Goal: Task Accomplishment & Management: Complete application form

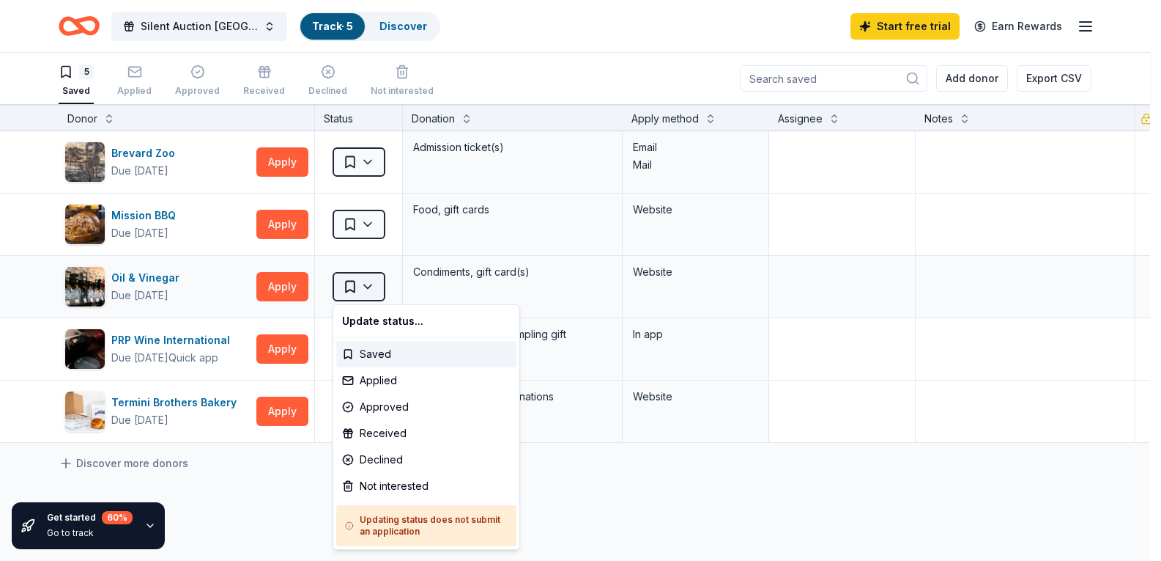
click at [369, 281] on html "Silent Auction Bazaar St. Paul Church and School Track · 5 Discover Start free …" at bounding box center [580, 280] width 1161 height 561
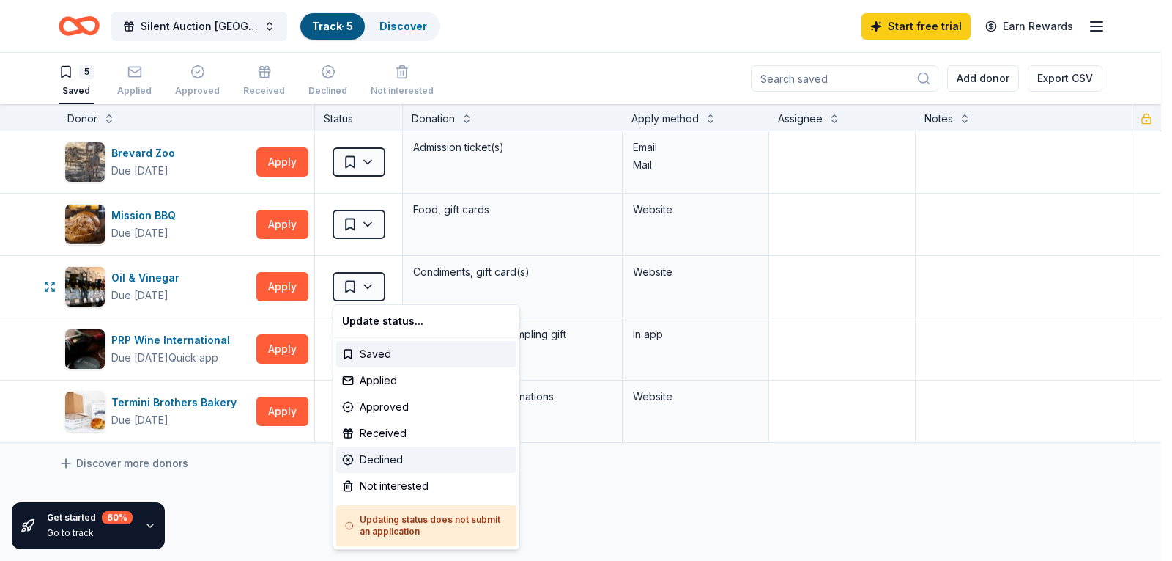
click at [388, 454] on div "Declined" at bounding box center [426, 459] width 180 height 26
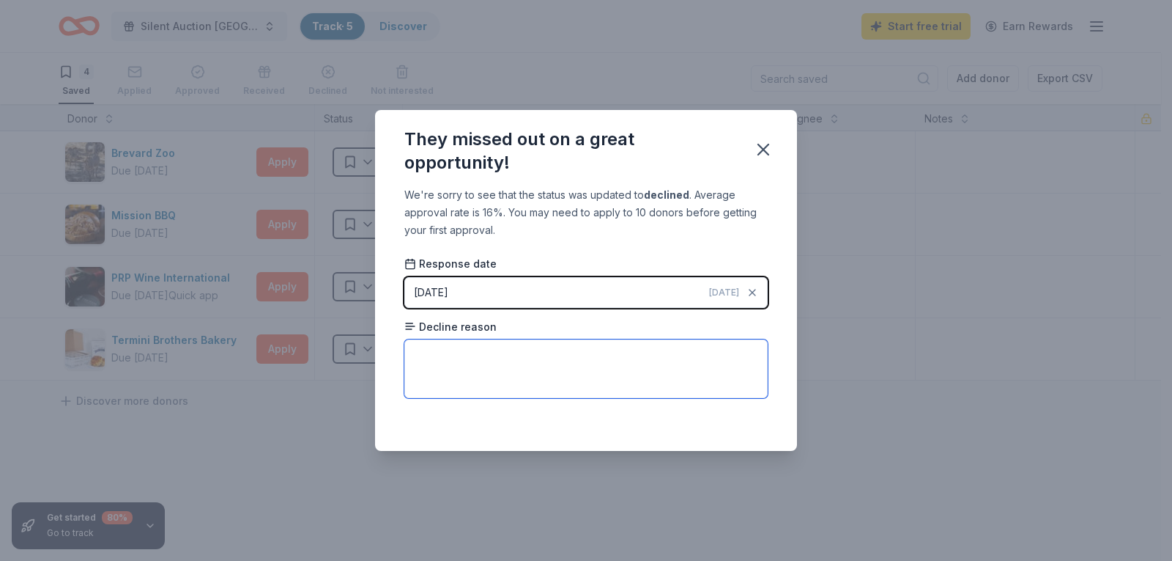
click at [481, 360] on textarea at bounding box center [585, 368] width 363 height 59
type textarea "THE oIL AND vINEGAR STORE IS CLOSED"
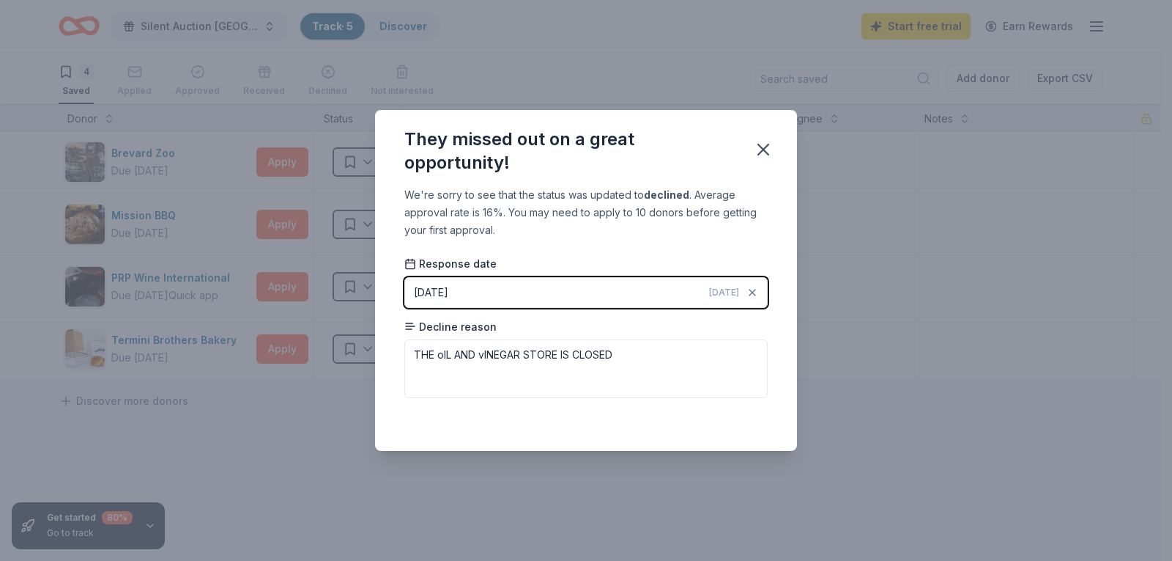
click at [947, 327] on div "They missed out on a great opportunity! We're sorry to see that the status was …" at bounding box center [586, 280] width 1172 height 561
click at [762, 144] on icon "button" at bounding box center [763, 149] width 21 height 21
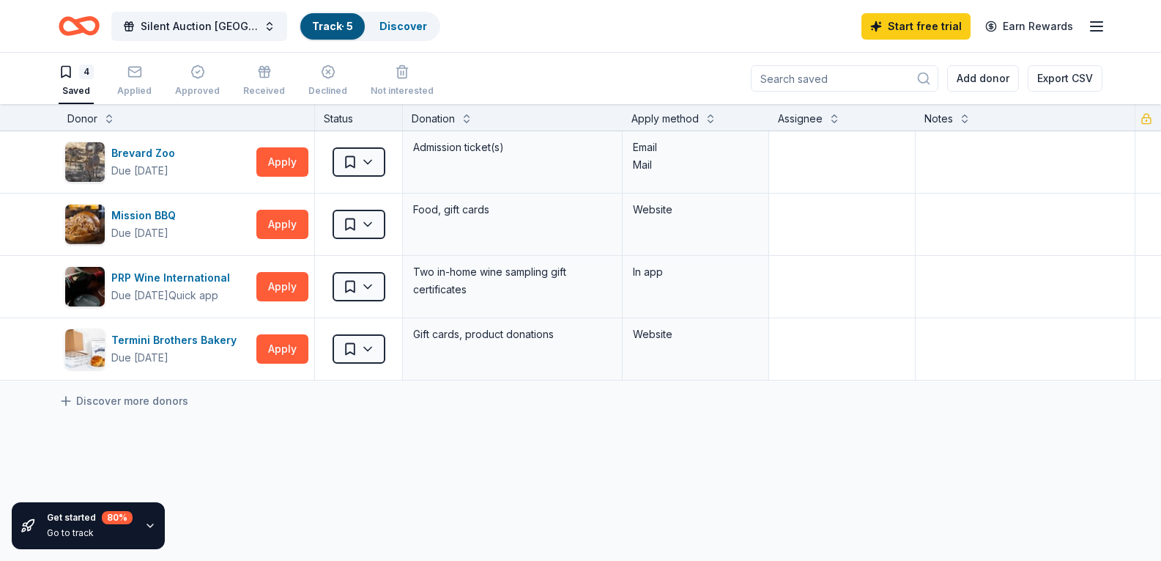
click at [334, 23] on link "Track · 5" at bounding box center [332, 26] width 41 height 12
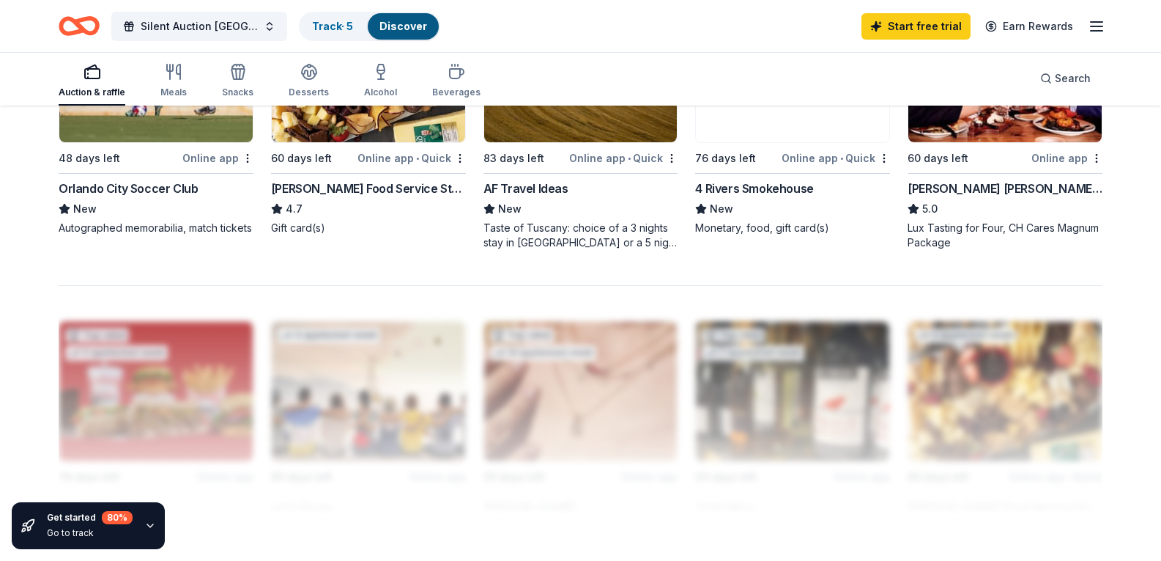
scroll to position [1043, 0]
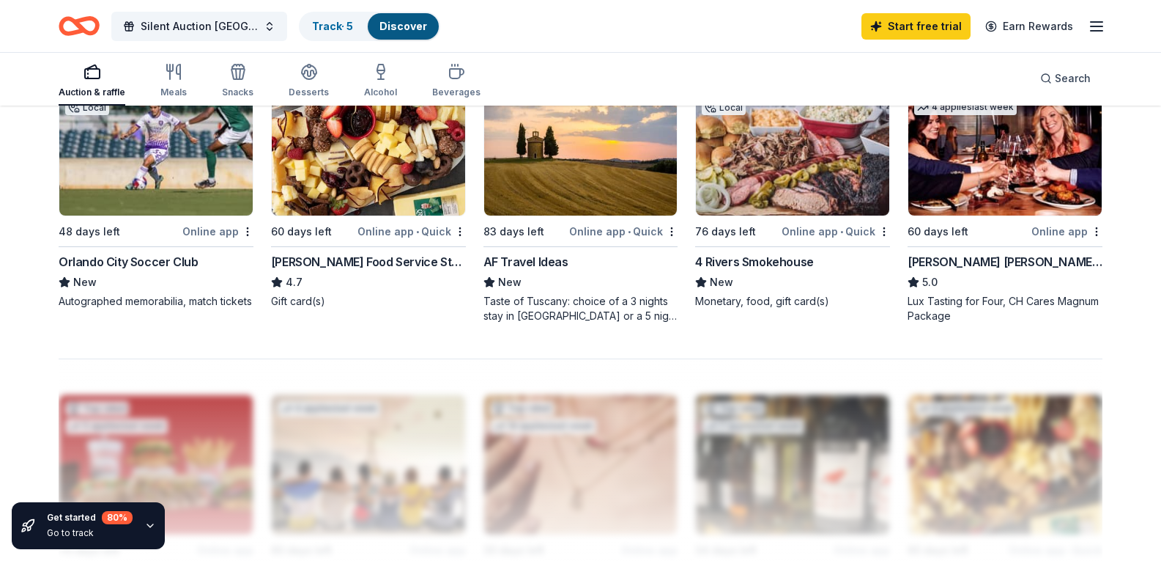
click at [769, 215] on img at bounding box center [792, 145] width 193 height 139
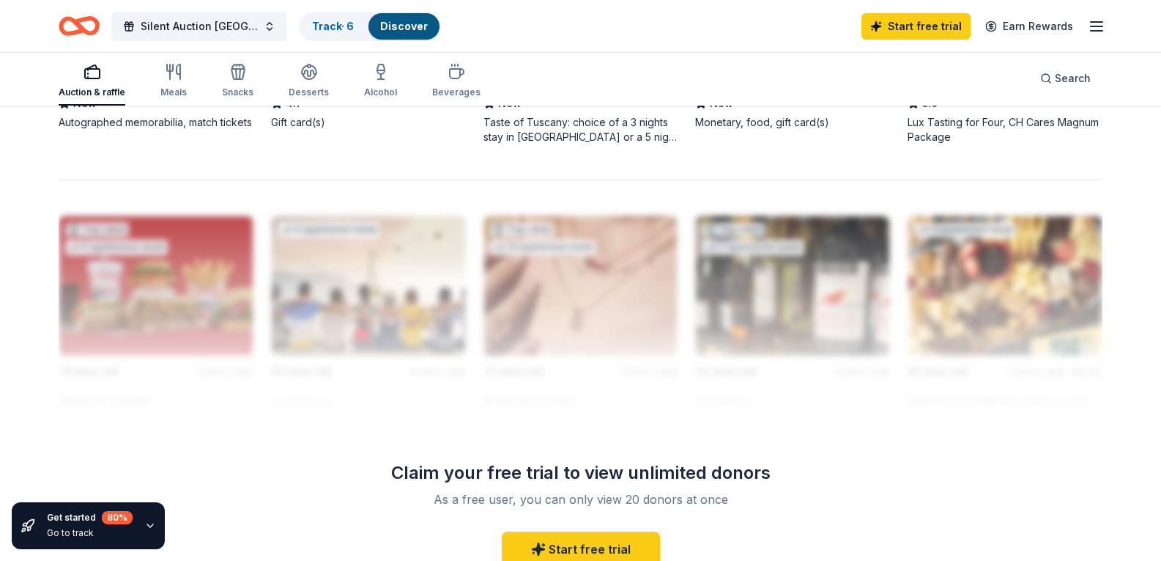
scroll to position [1279, 0]
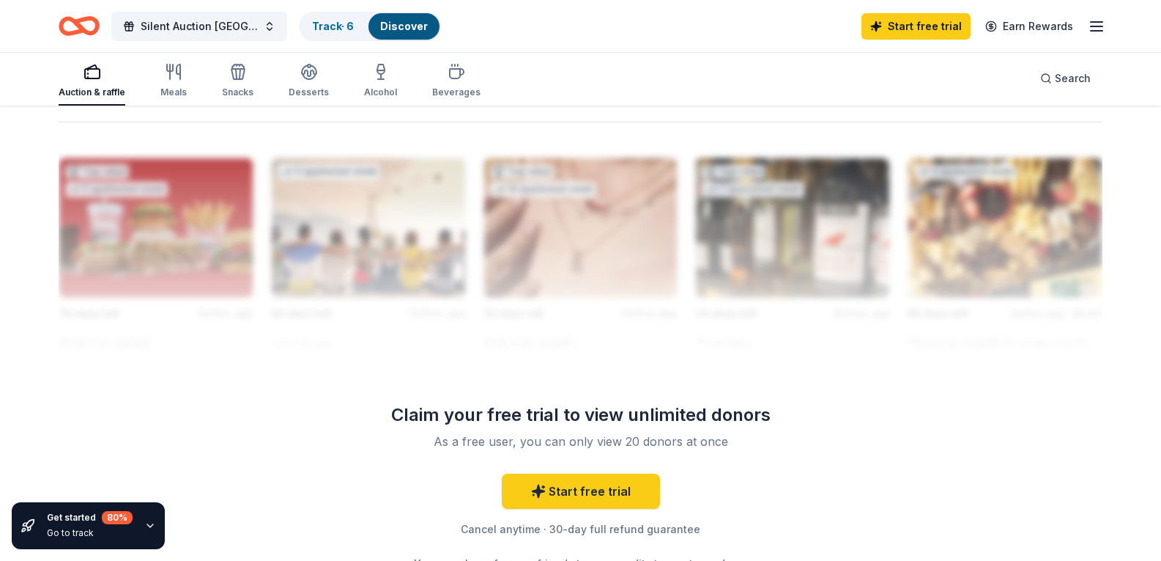
click at [1102, 263] on div at bounding box center [581, 239] width 1044 height 234
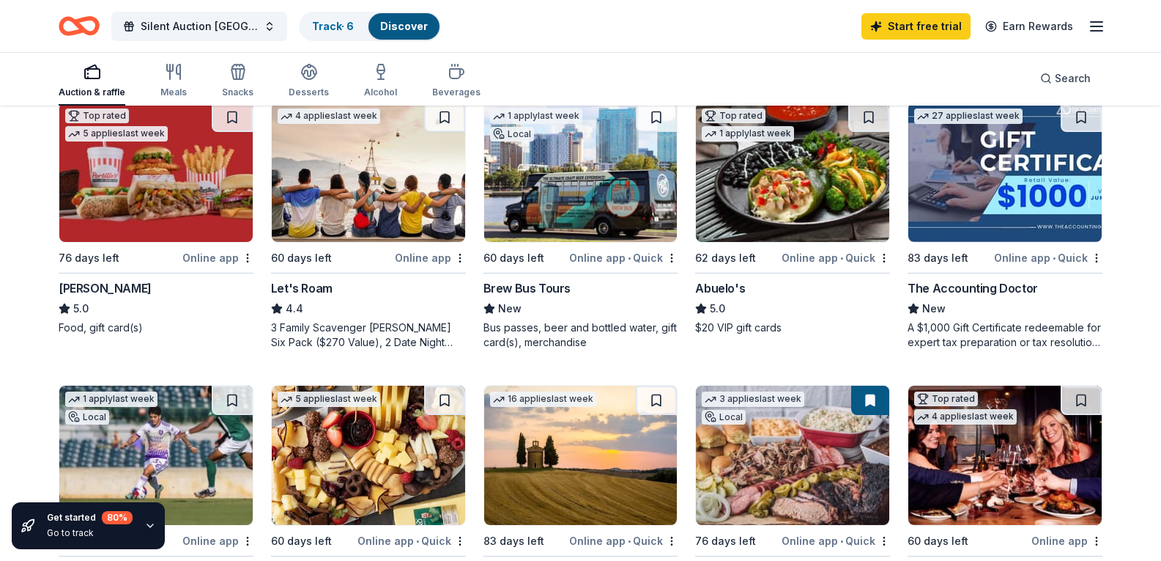
scroll to position [731, 0]
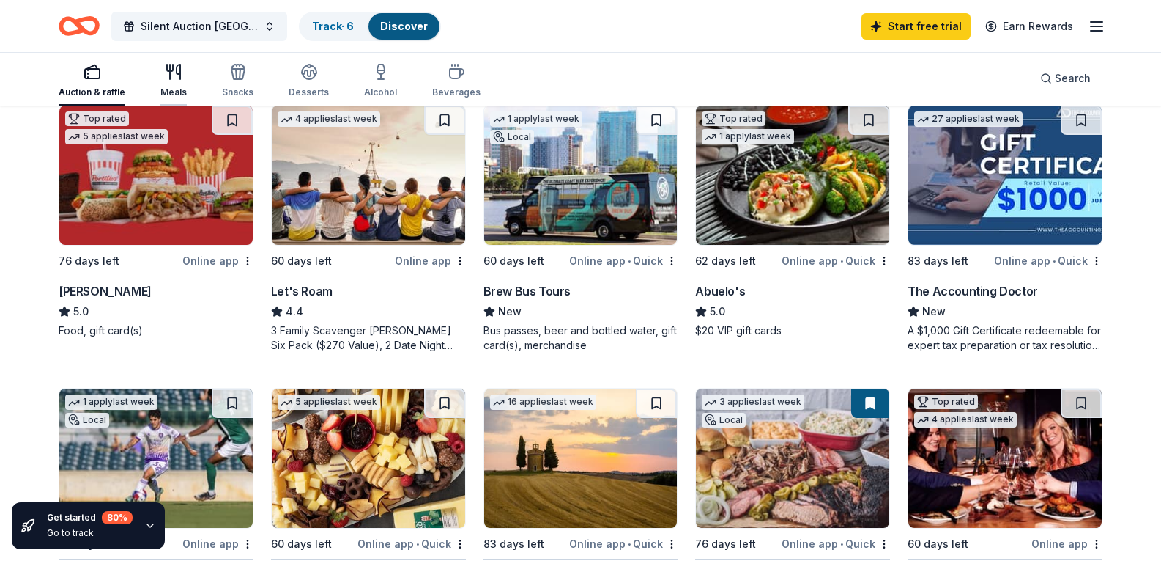
click at [176, 79] on icon "button" at bounding box center [174, 72] width 18 height 18
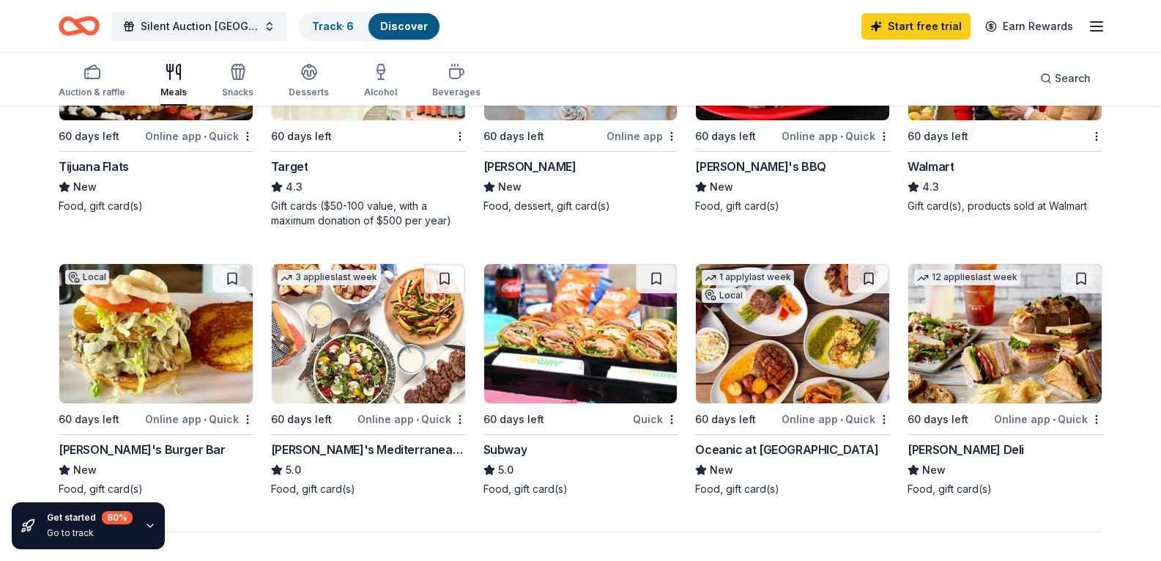
scroll to position [745, 0]
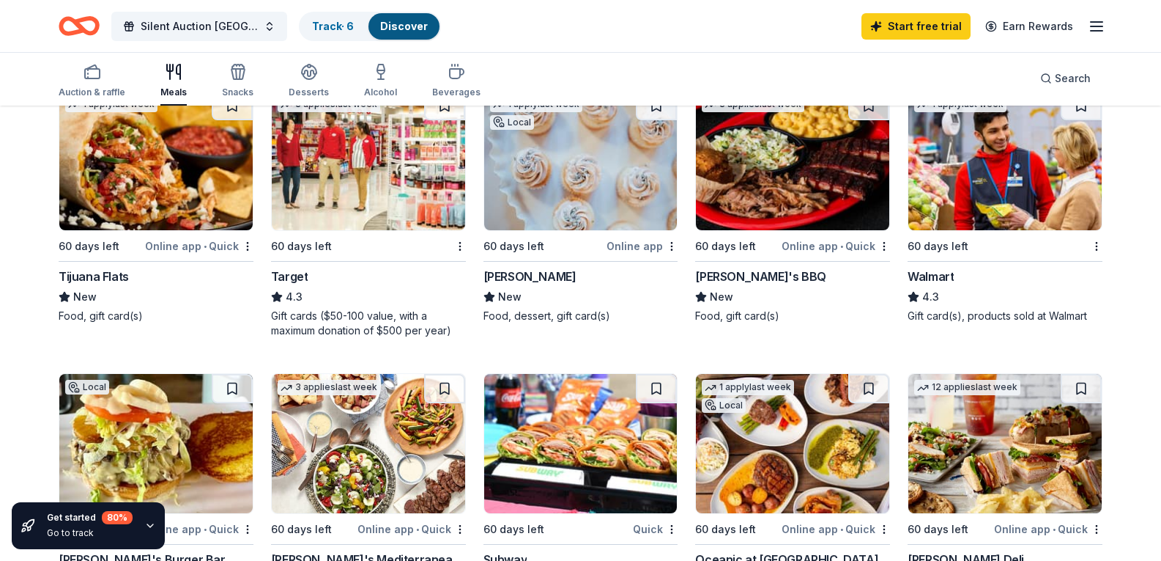
click at [754, 230] on img at bounding box center [792, 160] width 193 height 139
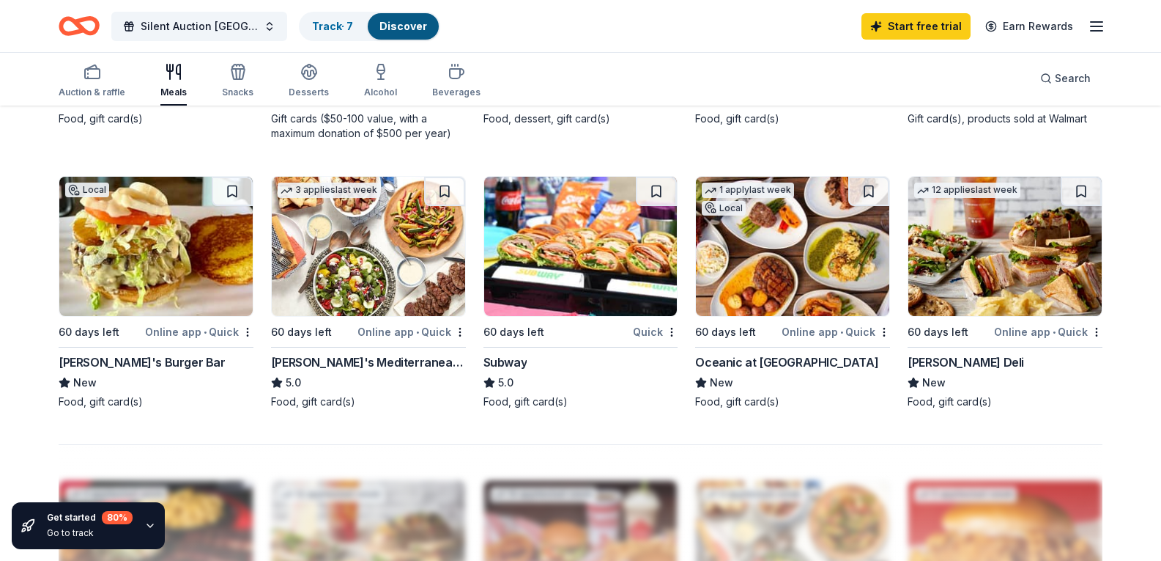
scroll to position [951, 0]
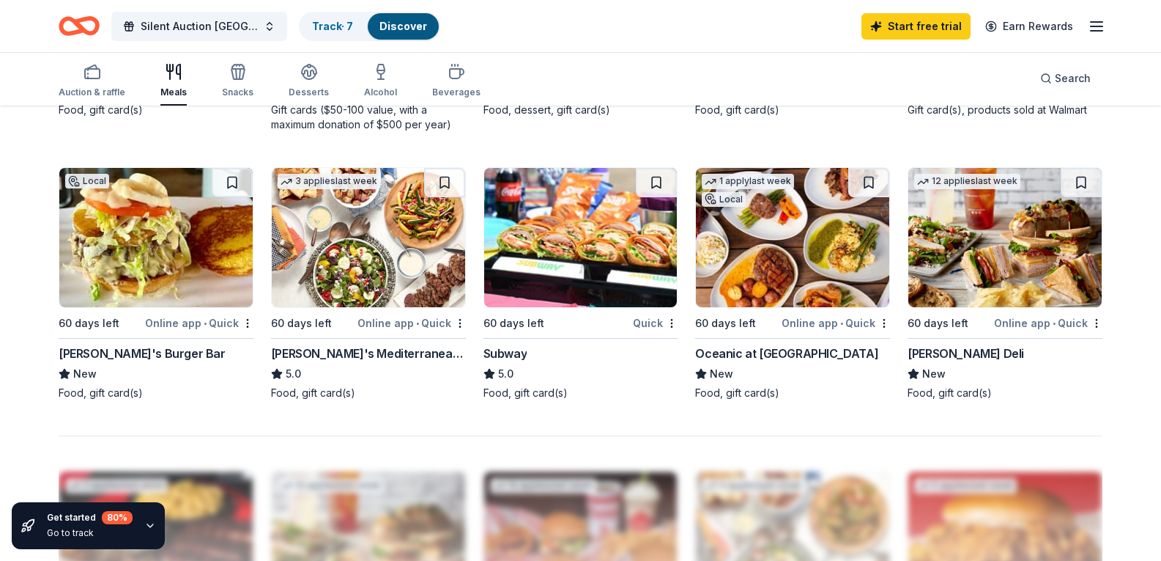
click at [943, 362] on div "McAlister's Deli" at bounding box center [966, 353] width 117 height 18
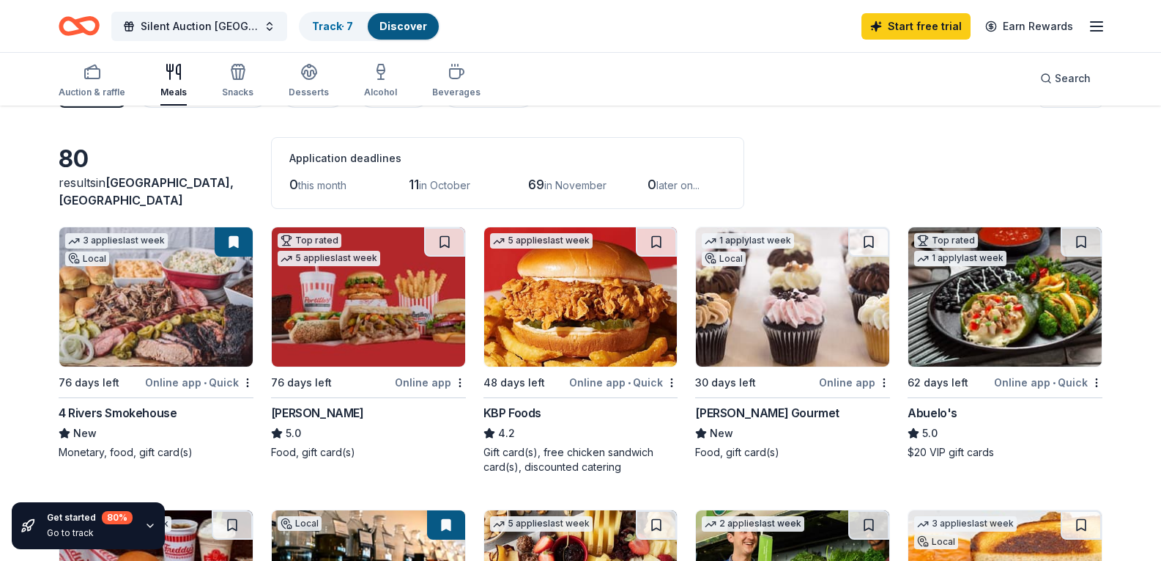
scroll to position [0, 0]
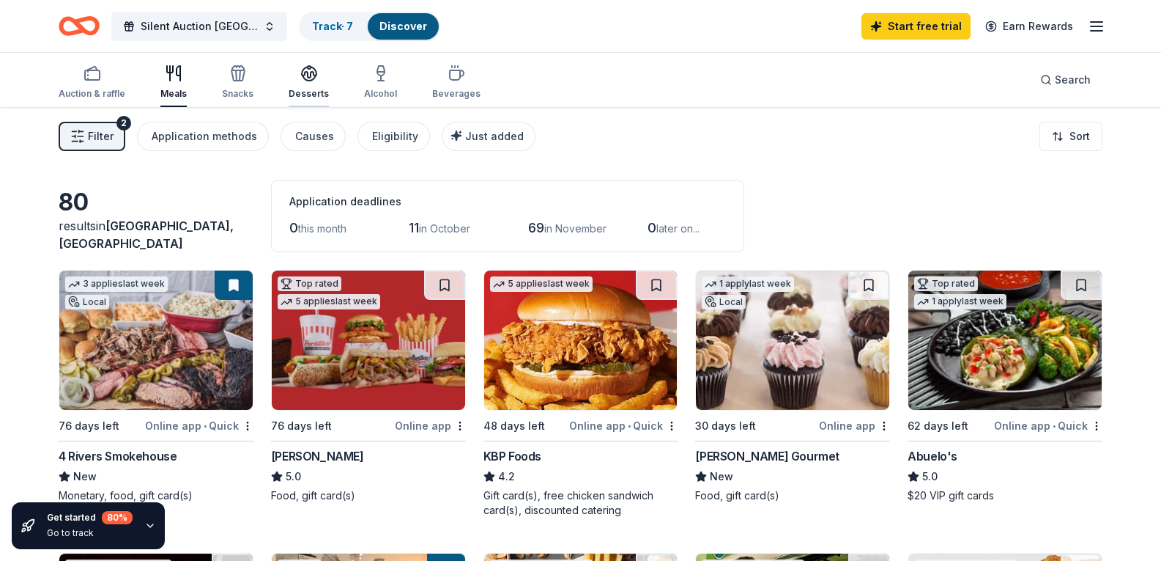
click at [301, 82] on div "Desserts" at bounding box center [309, 81] width 40 height 35
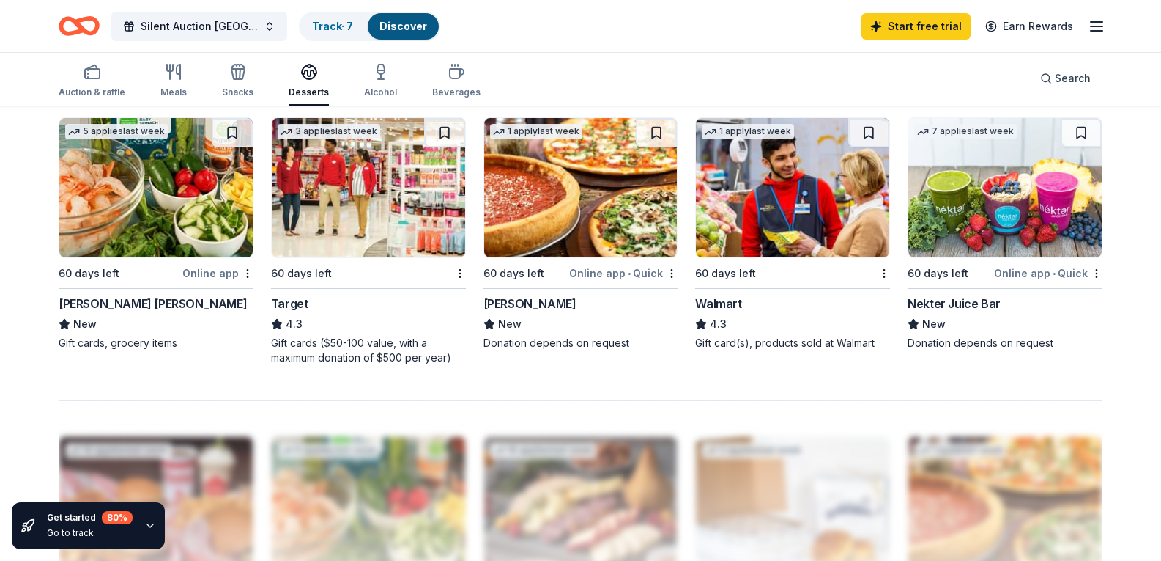
scroll to position [966, 0]
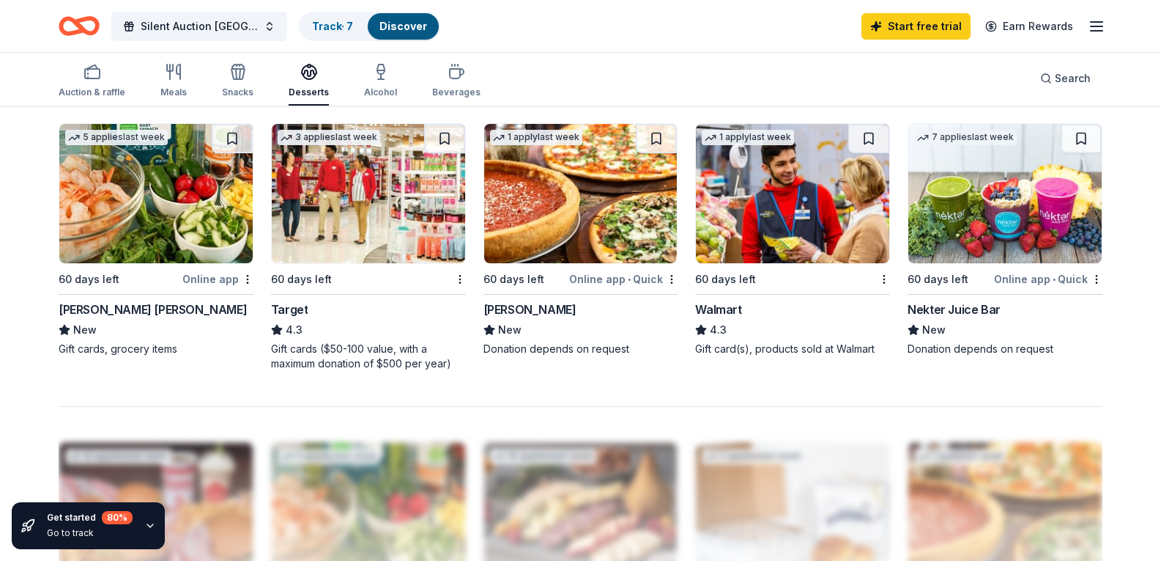
click at [330, 263] on img at bounding box center [368, 193] width 193 height 139
click at [295, 88] on div "Desserts" at bounding box center [309, 92] width 40 height 12
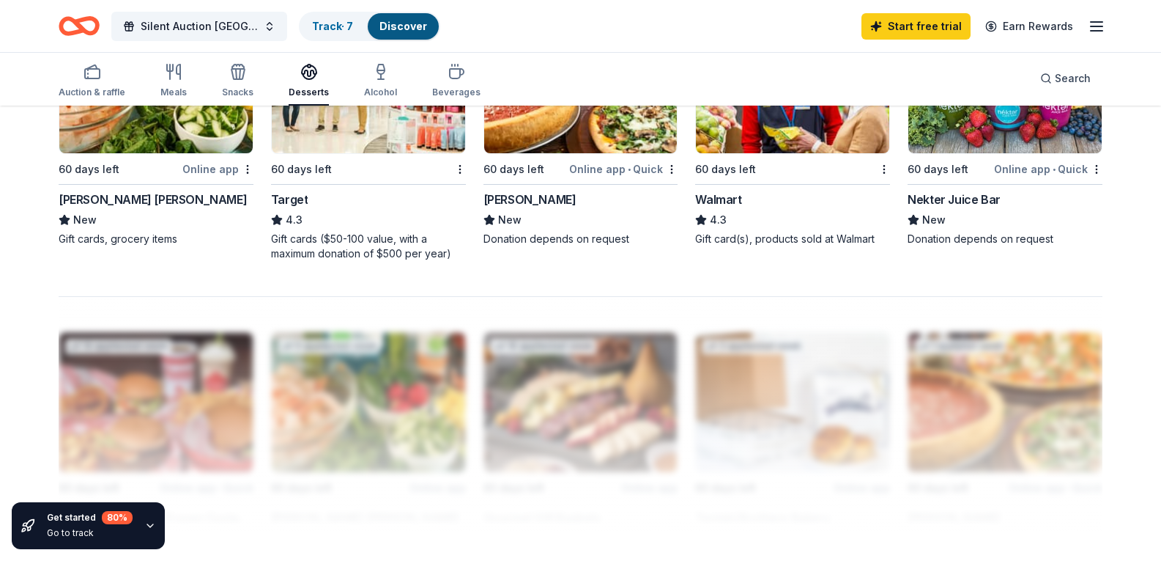
scroll to position [1035, 0]
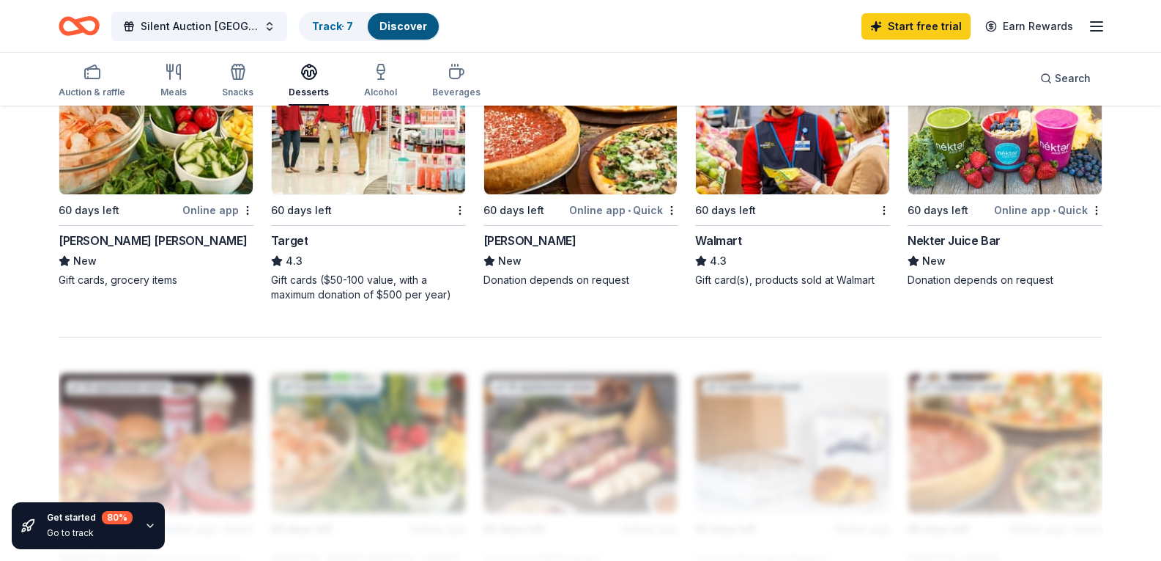
click at [746, 194] on img at bounding box center [792, 124] width 193 height 139
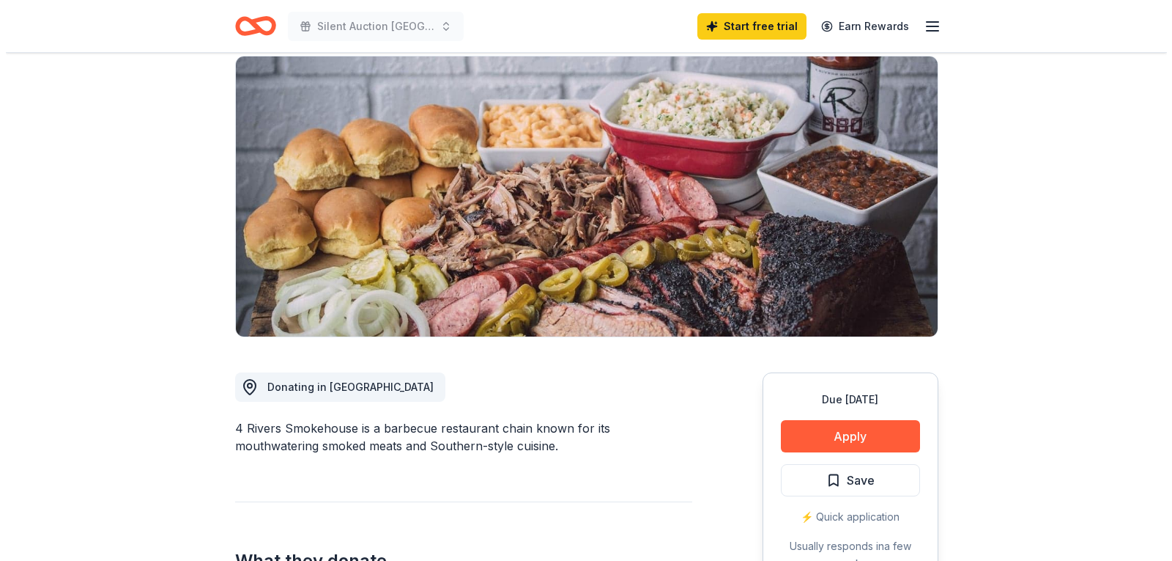
scroll to position [122, 0]
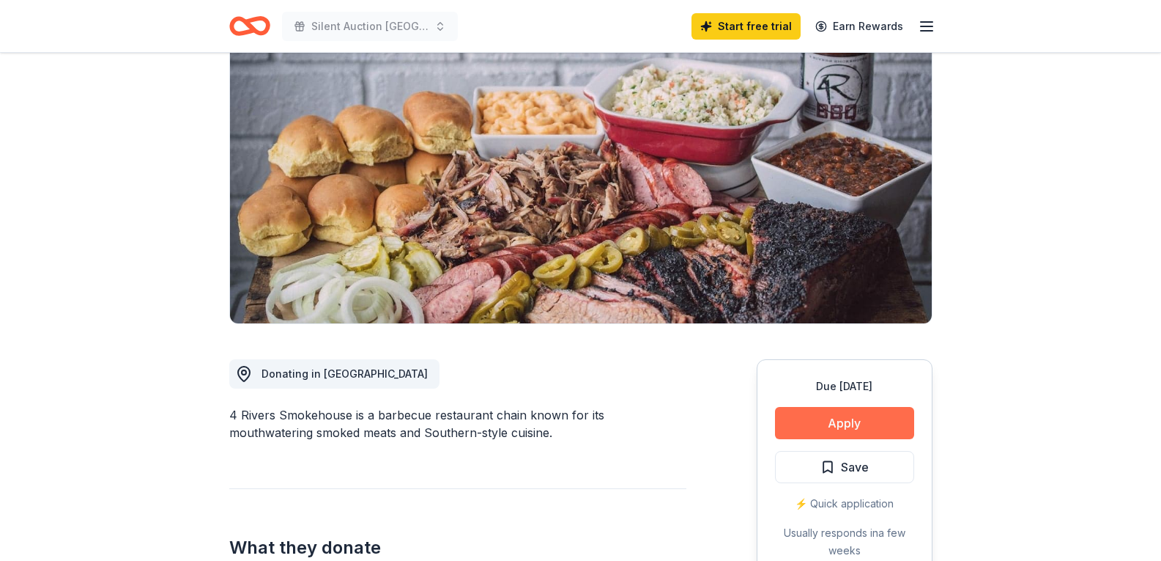
click at [851, 421] on button "Apply" at bounding box center [844, 423] width 139 height 32
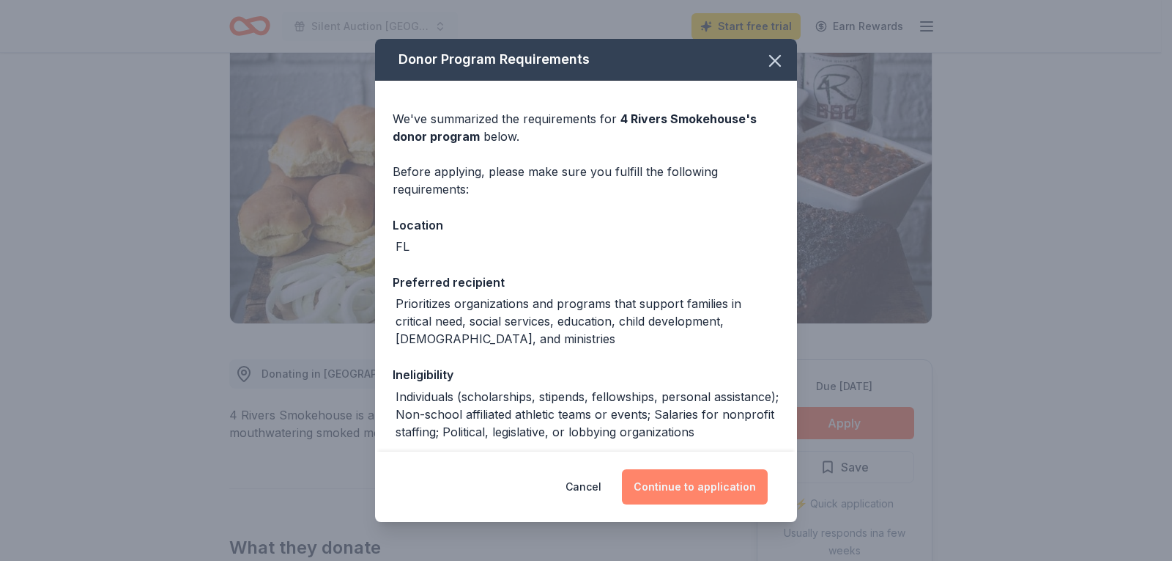
click at [693, 483] on button "Continue to application" at bounding box center [695, 486] width 146 height 35
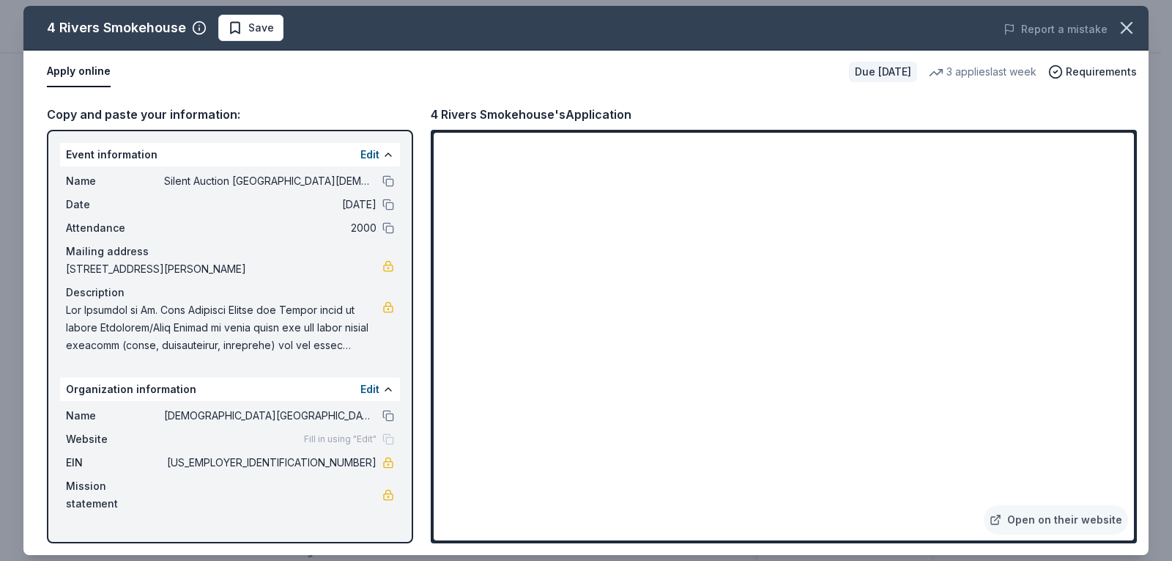
drag, startPoint x: 70, startPoint y: 306, endPoint x: 101, endPoint y: 325, distance: 36.8
click at [105, 333] on span at bounding box center [224, 327] width 317 height 53
drag, startPoint x: 66, startPoint y: 303, endPoint x: 237, endPoint y: 334, distance: 173.6
click at [223, 338] on span at bounding box center [224, 327] width 317 height 53
drag, startPoint x: 377, startPoint y: 333, endPoint x: 171, endPoint y: 344, distance: 206.2
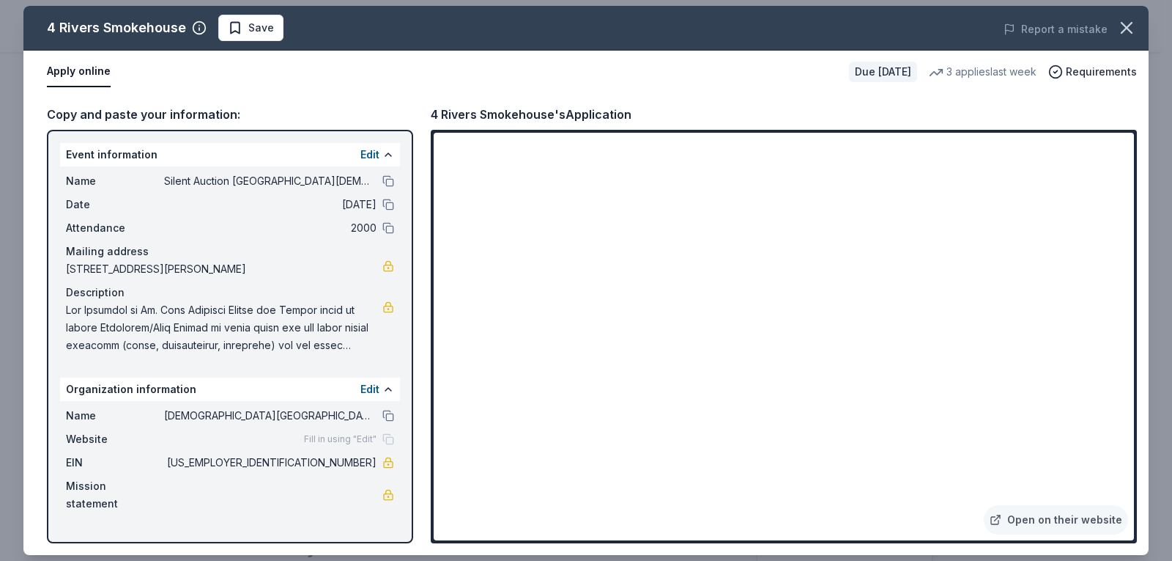
click at [173, 344] on span at bounding box center [224, 327] width 317 height 53
click at [264, 24] on span "Save" at bounding box center [261, 28] width 26 height 18
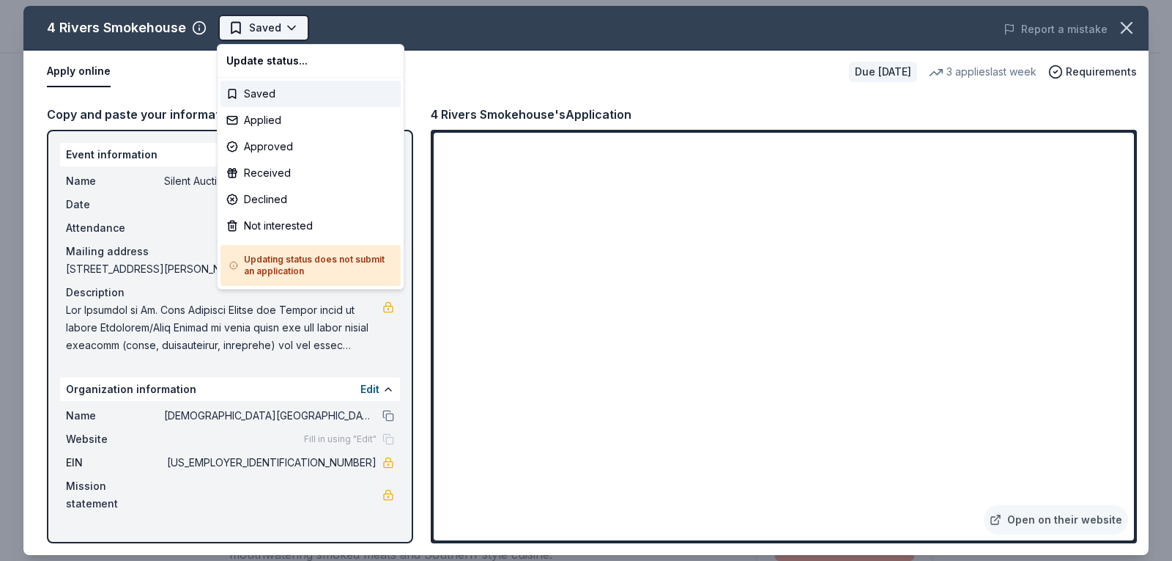
scroll to position [0, 0]
click at [290, 24] on body "Silent Auction Bazaar St. Paul Church and School Start free trial Earn Rewards …" at bounding box center [580, 280] width 1161 height 561
click at [262, 90] on div "Saved" at bounding box center [311, 94] width 180 height 26
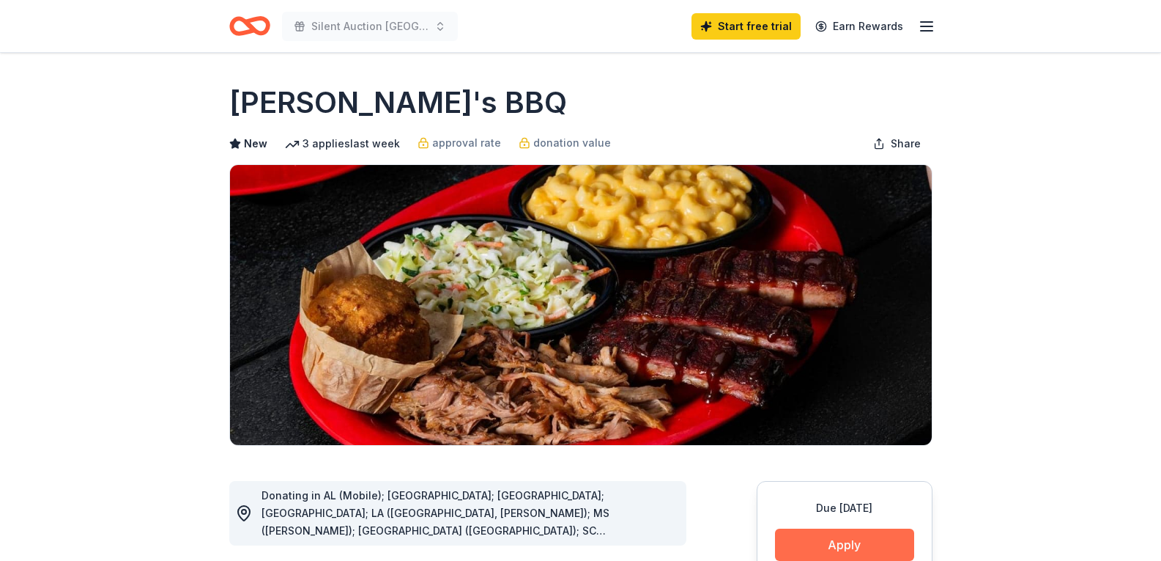
click at [840, 539] on button "Apply" at bounding box center [844, 544] width 139 height 32
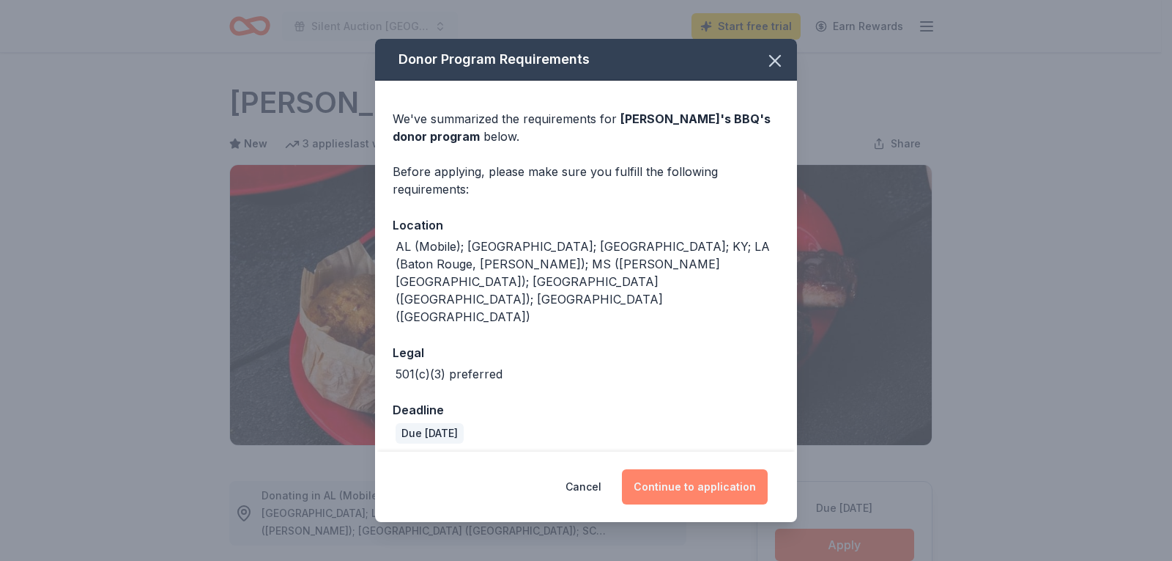
click at [699, 469] on button "Continue to application" at bounding box center [695, 486] width 146 height 35
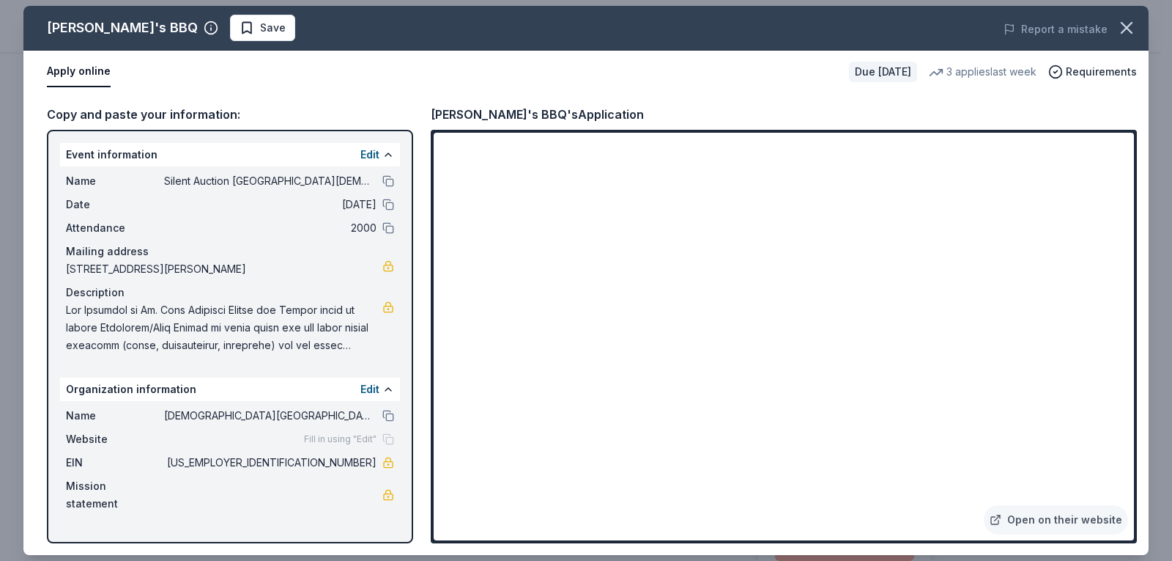
drag, startPoint x: 62, startPoint y: 148, endPoint x: 347, endPoint y: 574, distance: 512.3
click at [347, 560] on html "Silent Auction Bazaar St. Paul Church and School Start free trial Earn Rewards …" at bounding box center [586, 280] width 1172 height 561
click at [373, 347] on span at bounding box center [224, 327] width 317 height 53
click at [260, 26] on span "Save" at bounding box center [273, 28] width 26 height 18
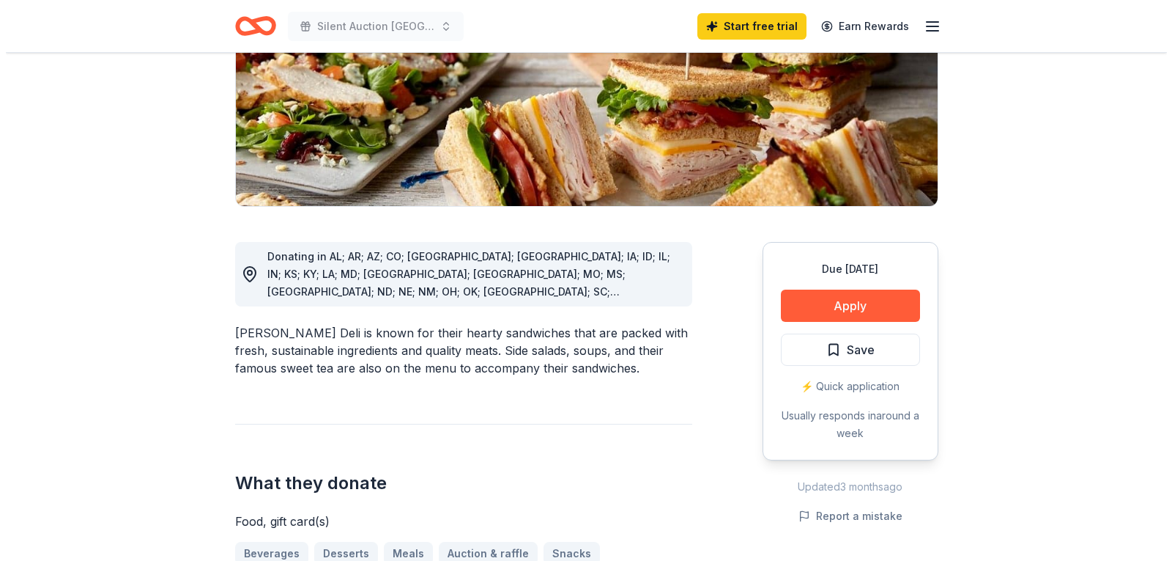
scroll to position [275, 0]
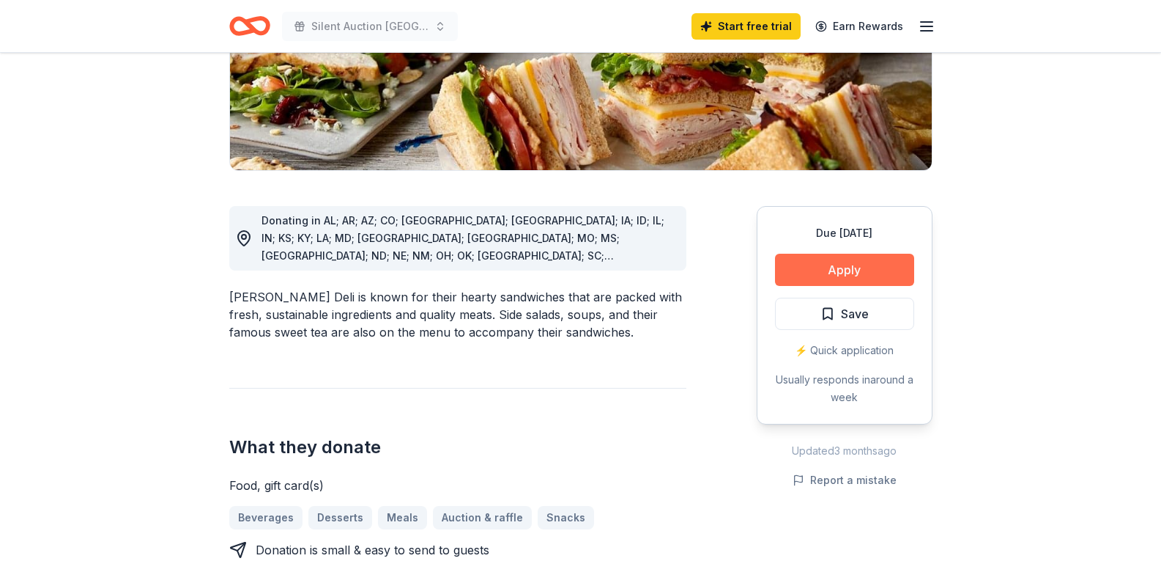
click at [838, 264] on button "Apply" at bounding box center [844, 270] width 139 height 32
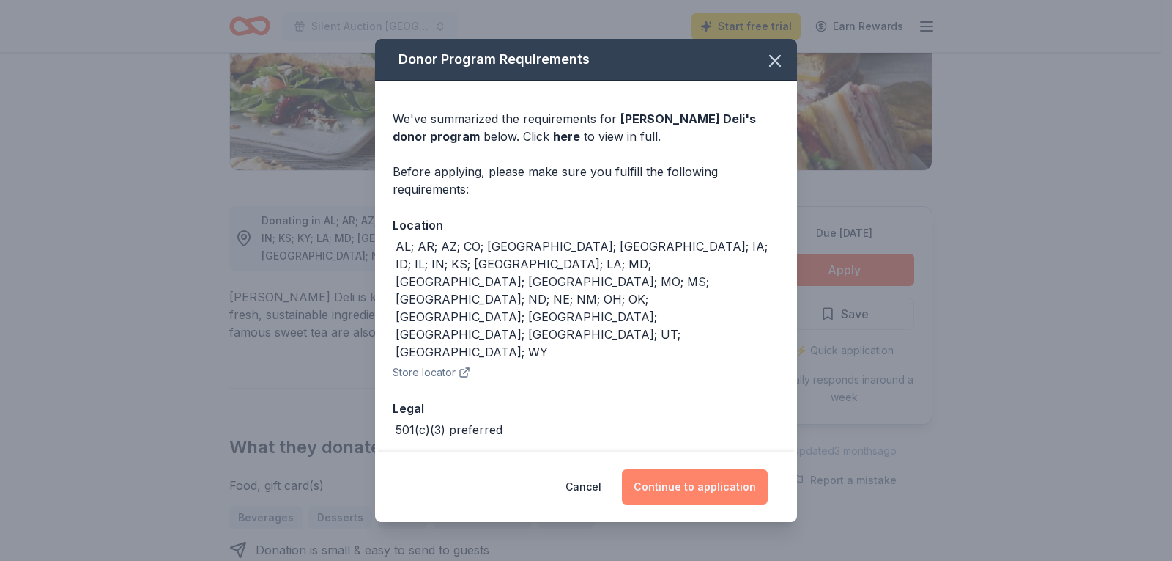
click at [685, 469] on button "Continue to application" at bounding box center [695, 486] width 146 height 35
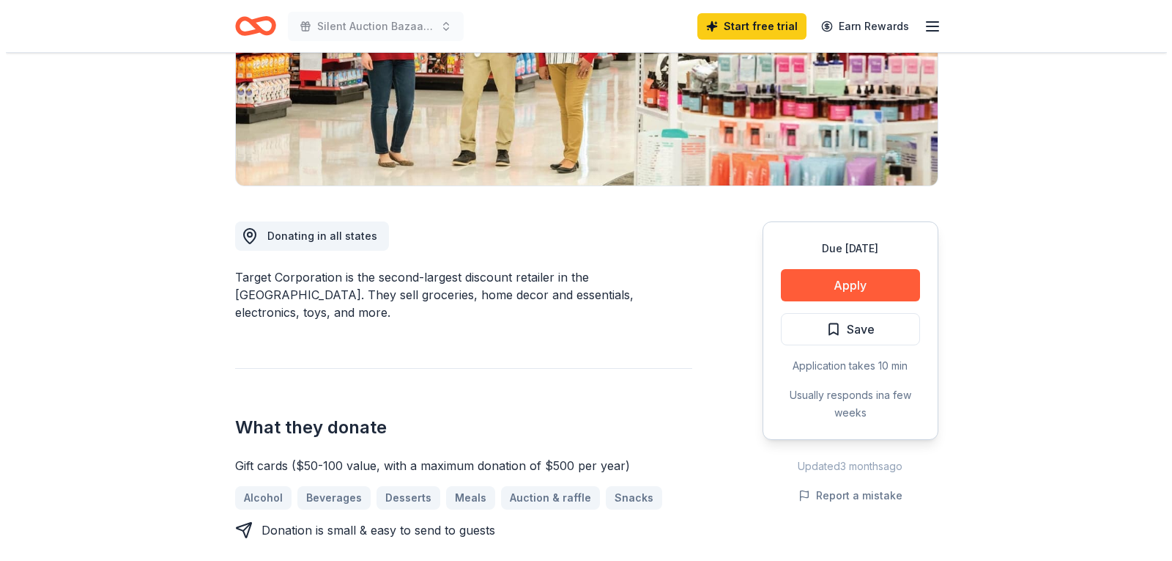
scroll to position [336, 0]
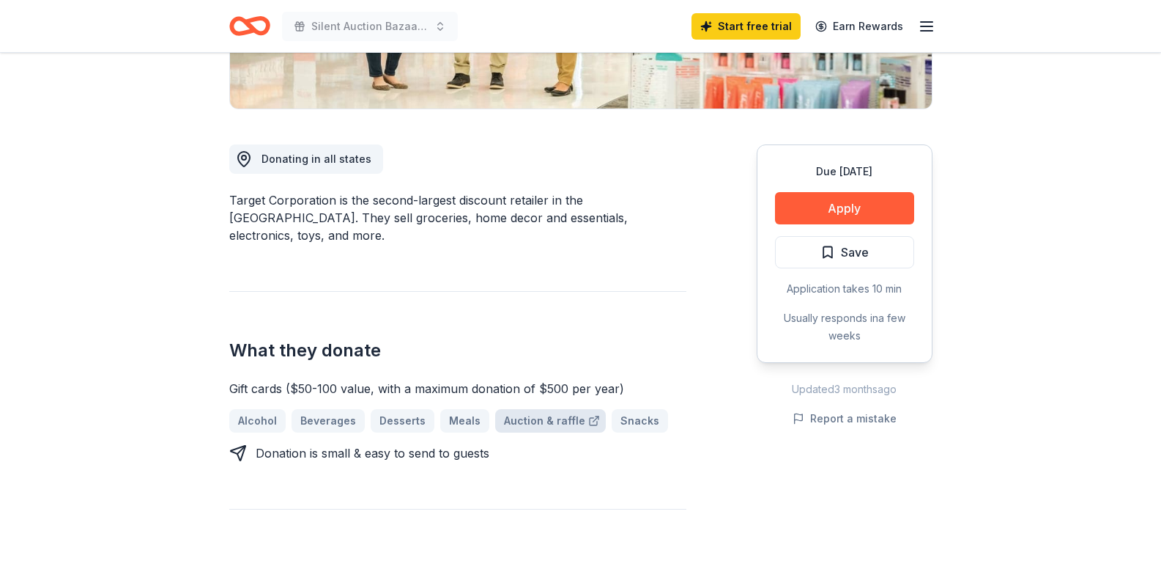
click at [531, 409] on link "Auction & raffle" at bounding box center [550, 420] width 111 height 23
click at [843, 202] on button "Apply" at bounding box center [844, 208] width 139 height 32
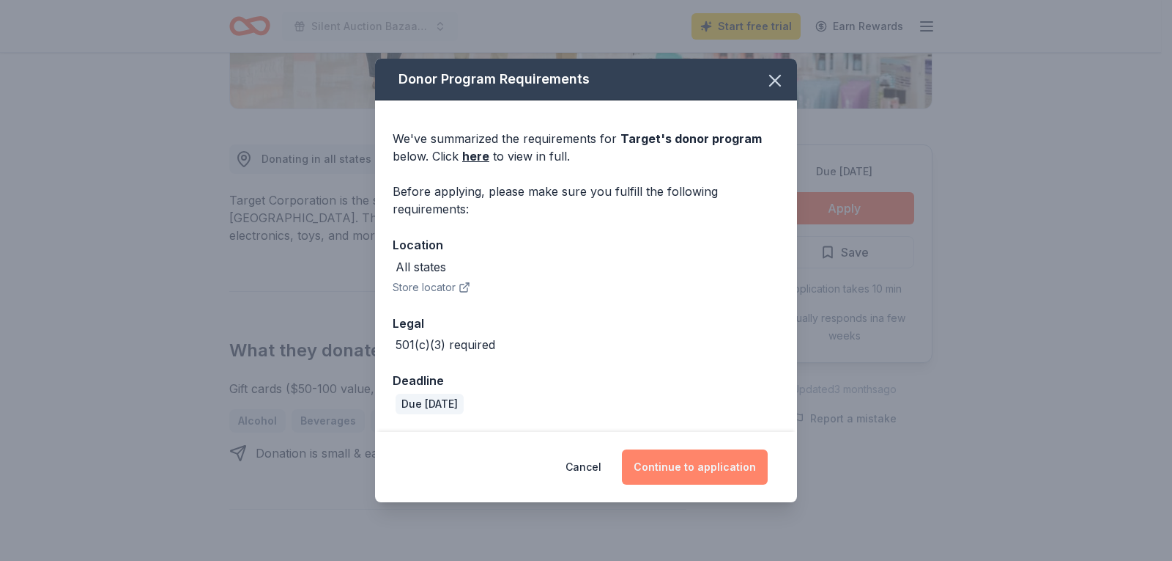
click at [682, 465] on button "Continue to application" at bounding box center [695, 466] width 146 height 35
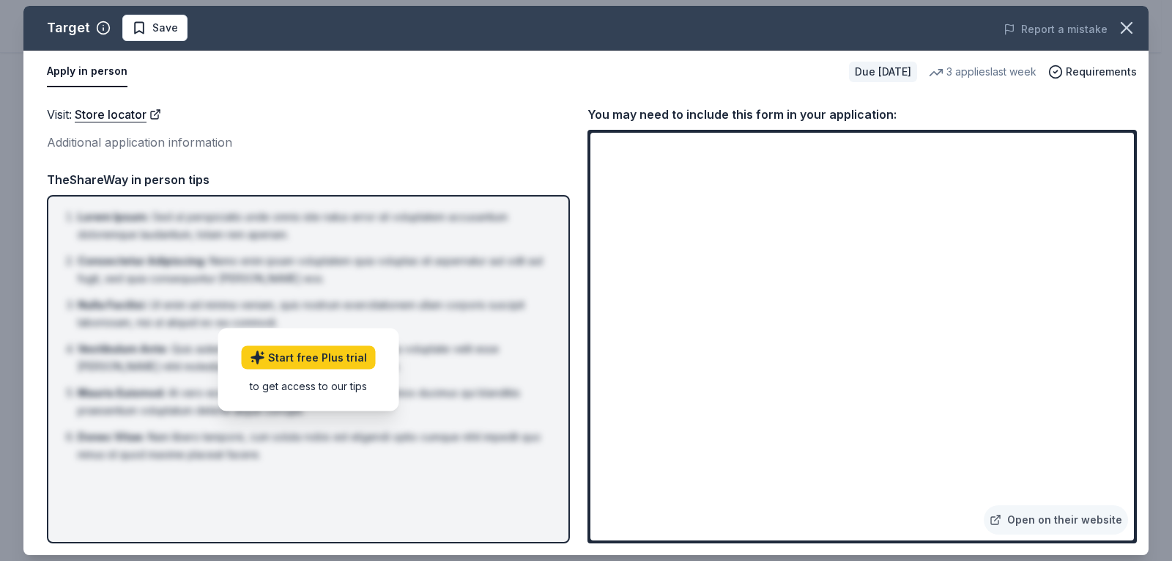
click at [389, 89] on div "Apply in person Due in 60 days 3 applies last week Requirements" at bounding box center [585, 72] width 1125 height 42
click at [1057, 515] on link "Open on their website" at bounding box center [1056, 519] width 144 height 29
